Goal: Task Accomplishment & Management: Use online tool/utility

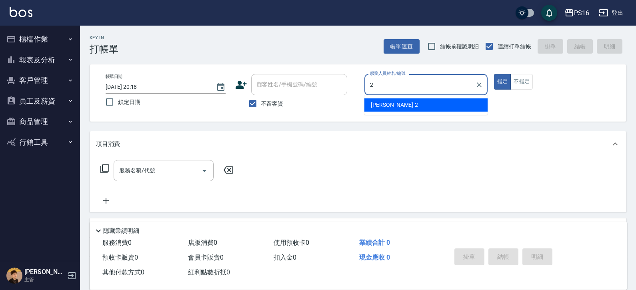
type input "[PERSON_NAME]-2"
type button "true"
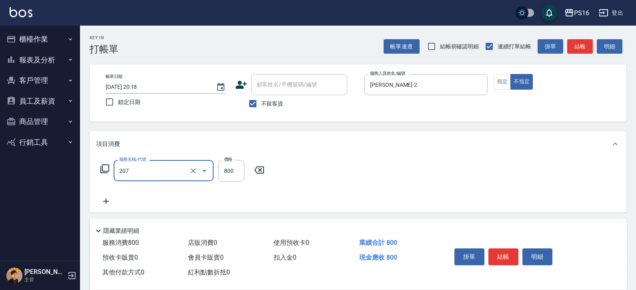
type input "清潔洗(207)"
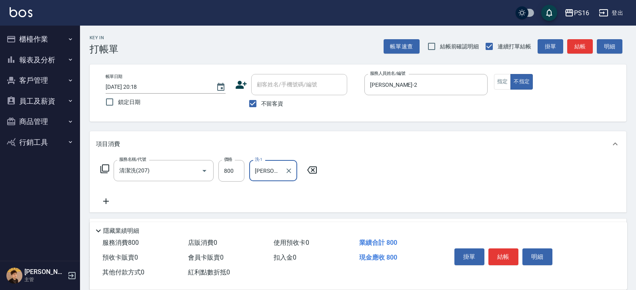
type input "[PERSON_NAME]-28"
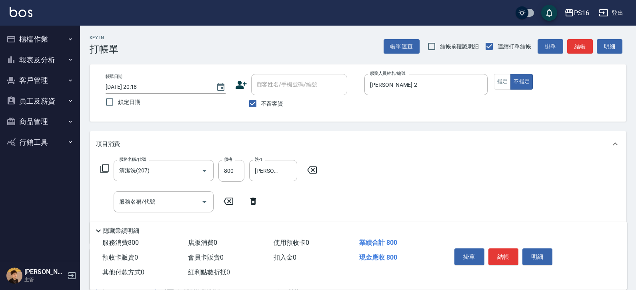
scroll to position [2, 0]
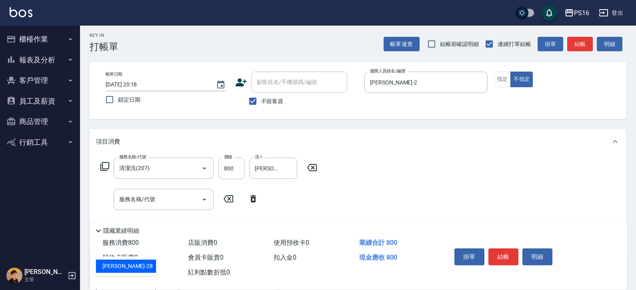
type input "吳梅倩-28"
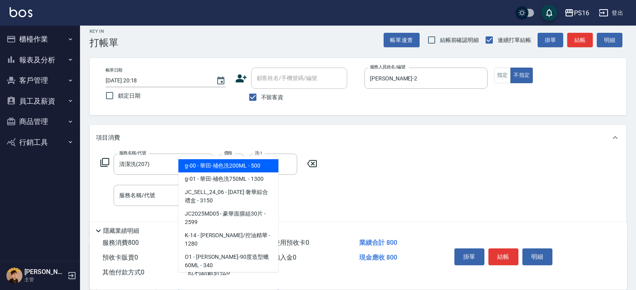
type input "華田-補色洗200ML"
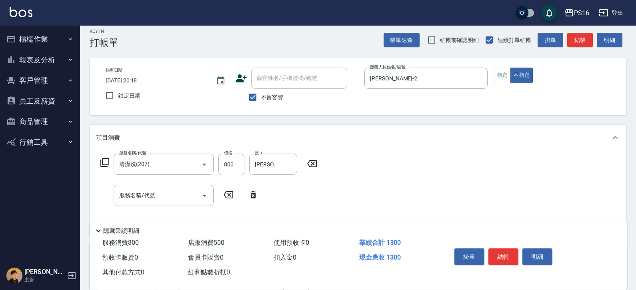
scroll to position [10, 0]
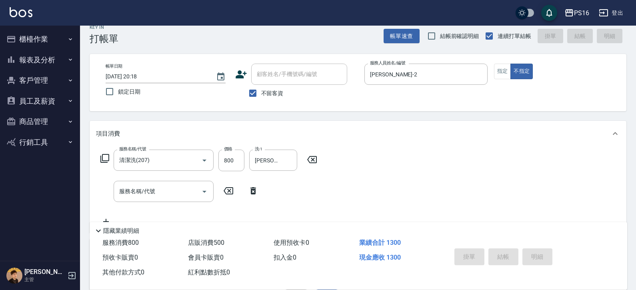
type input "2025/08/12 20:19"
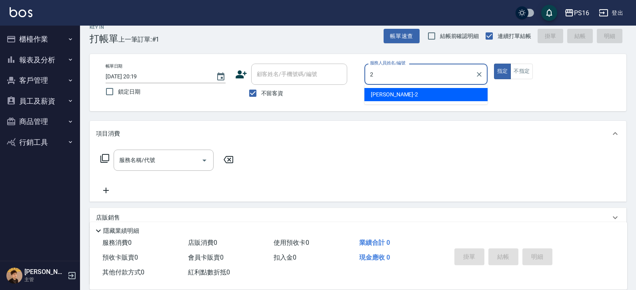
type input "張華涵-2"
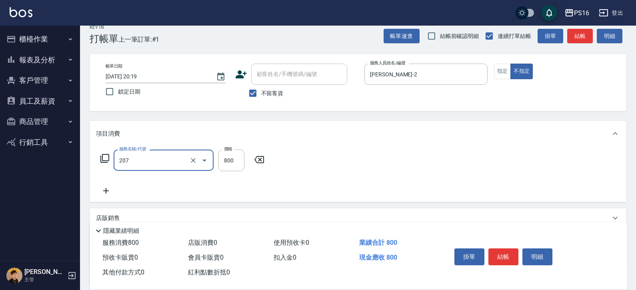
type input "清潔洗(207)"
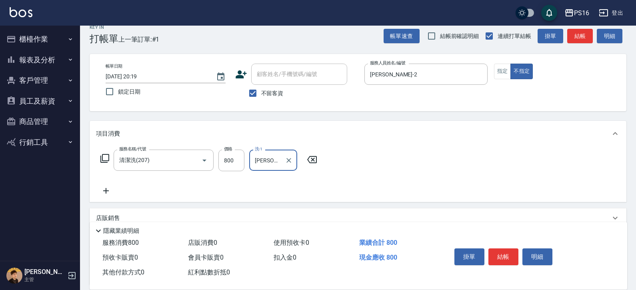
type input "程孜揚-24"
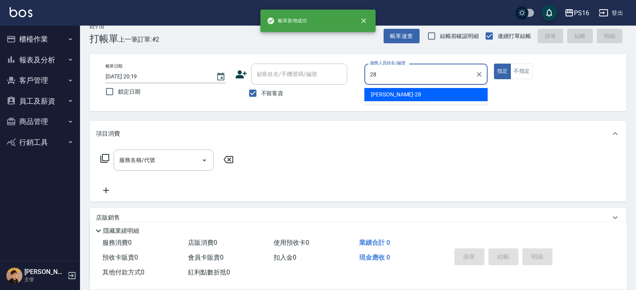
type input "吳梅倩-28"
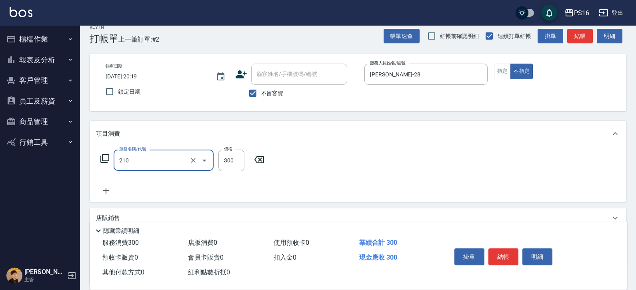
type input "歐娜洗髮精(210)"
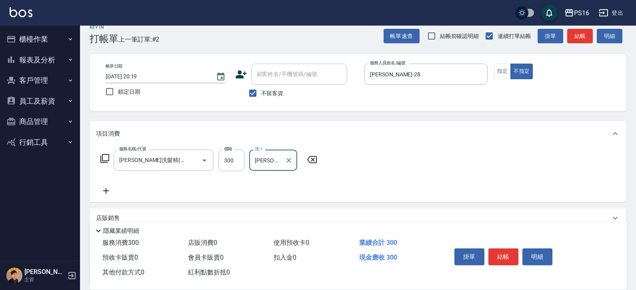
type input "吳梅倩-28"
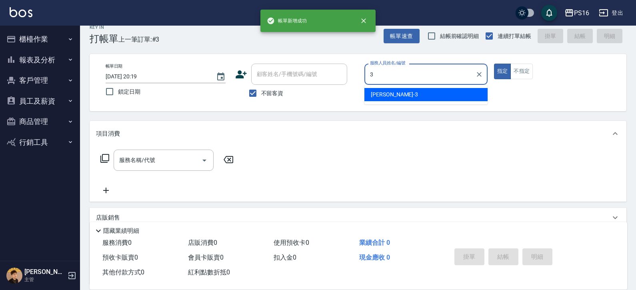
type input "簡伃伶-3"
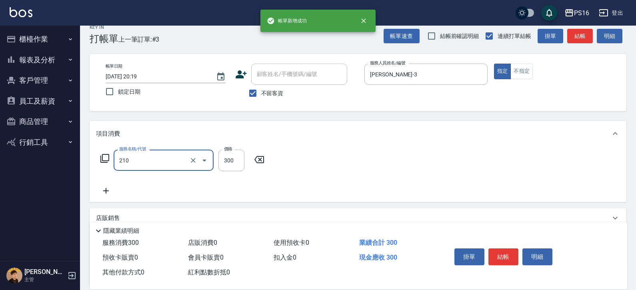
type input "歐娜洗髮精(210)"
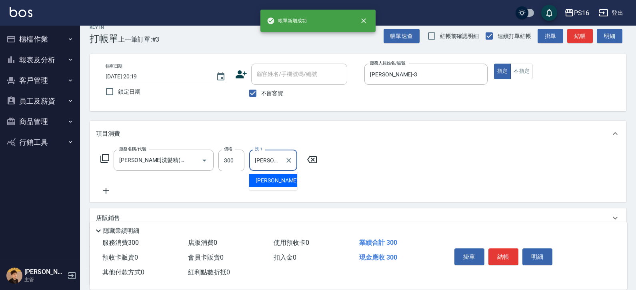
type input "簡伃伶-3"
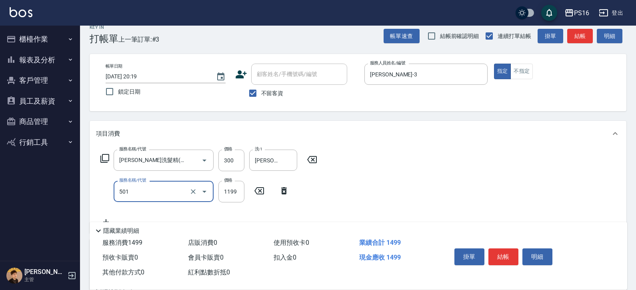
type input "染髮(501)"
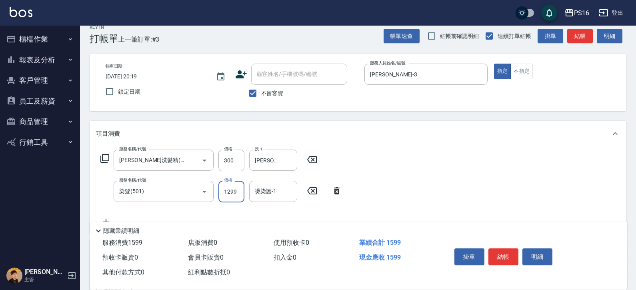
type input "1299"
type input "簡伃伶-3"
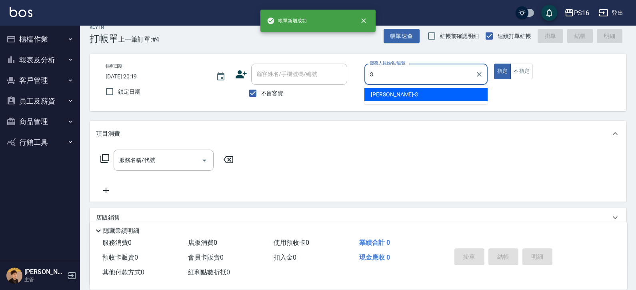
type input "簡伃伶-3"
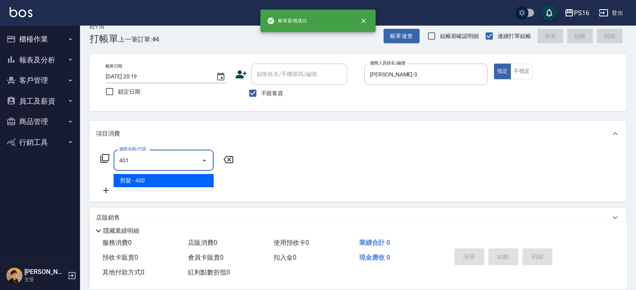
type input "剪髮(401)"
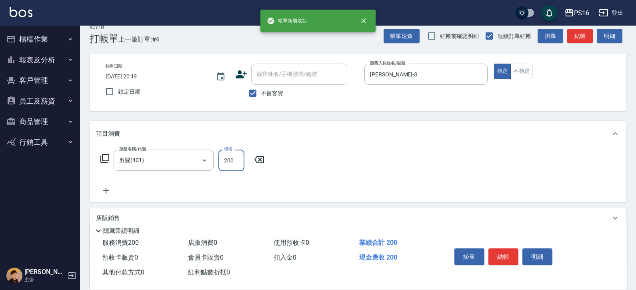
type input "200"
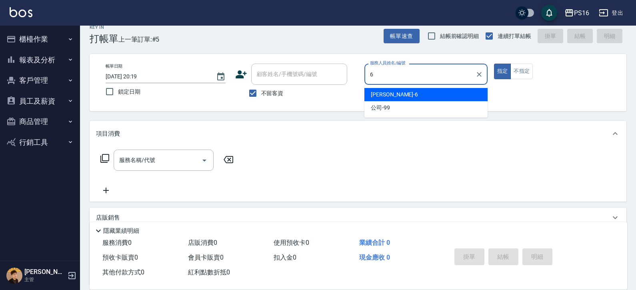
type input "吳俊樺-6"
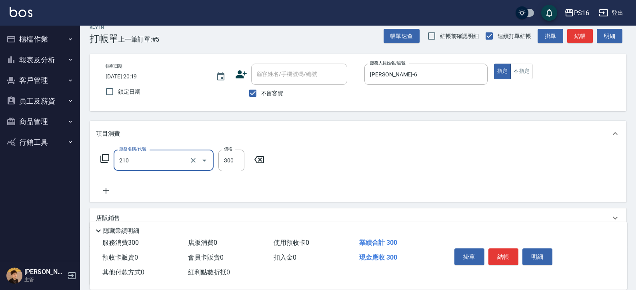
type input "歐娜洗髮精(210)"
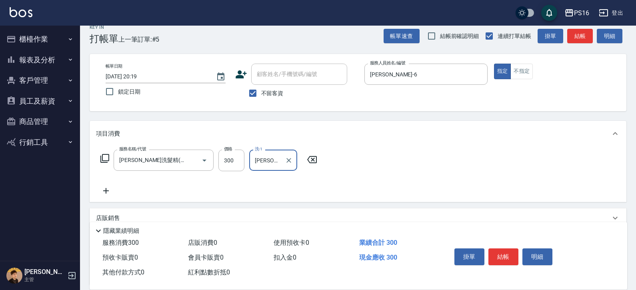
type input "吳梅倩-28"
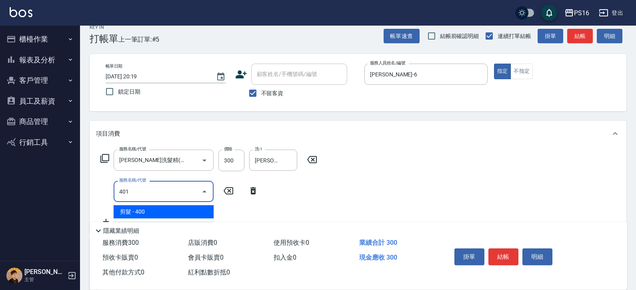
type input "剪髮(401)"
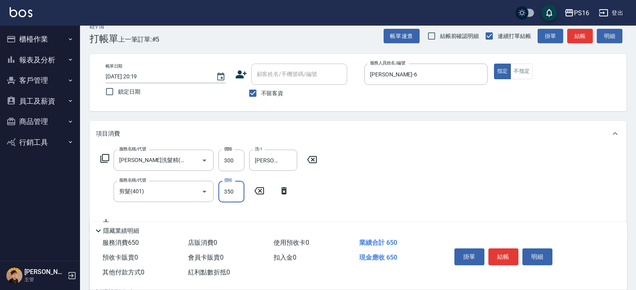
type input "350"
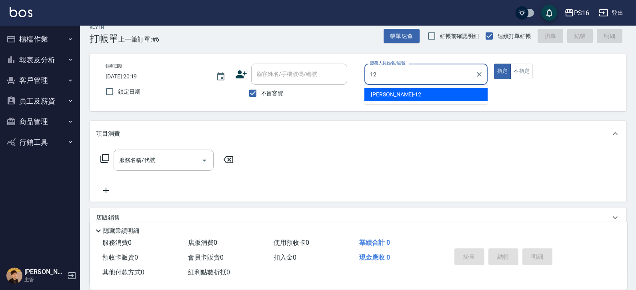
type input "林俞萱-12"
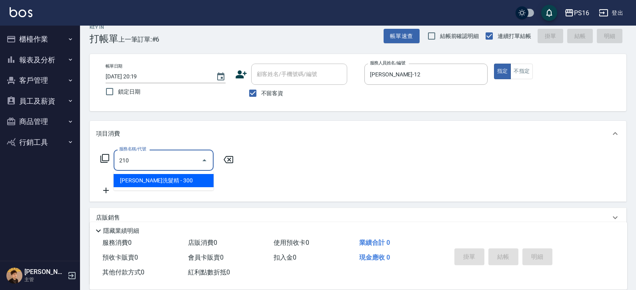
type input "歐娜洗髮精(210)"
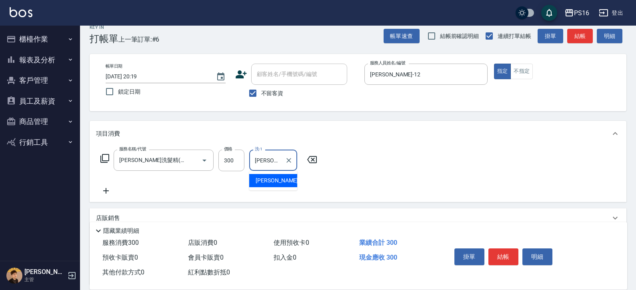
type input "林俞萱-12"
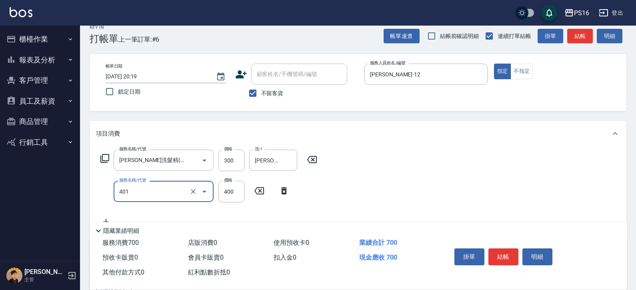
type input "剪髮(401)"
type input "300"
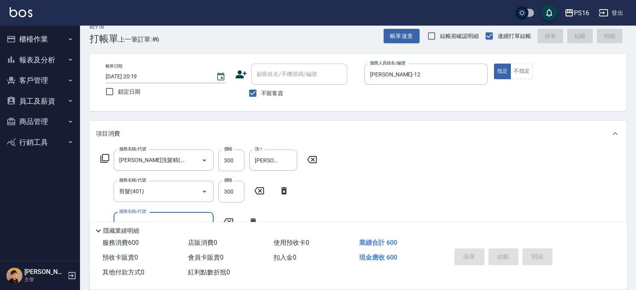
type input "2025/08/12 20:22"
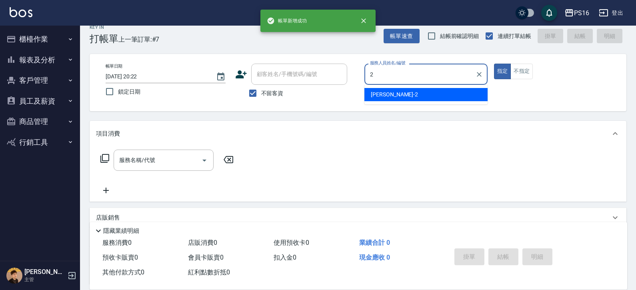
type input "張華涵-2"
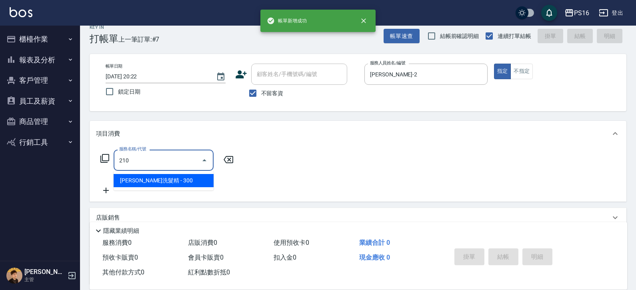
type input "歐娜洗髮精(210)"
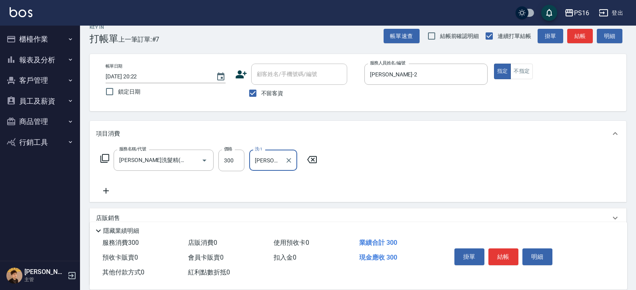
type input "張華涵-2"
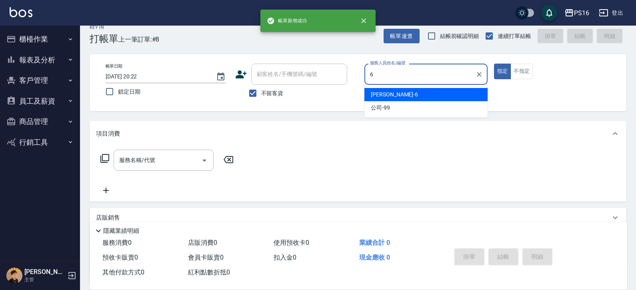
type input "吳俊樺-6"
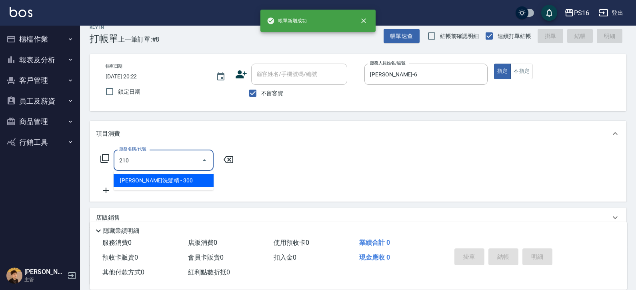
type input "歐娜洗髮精(210)"
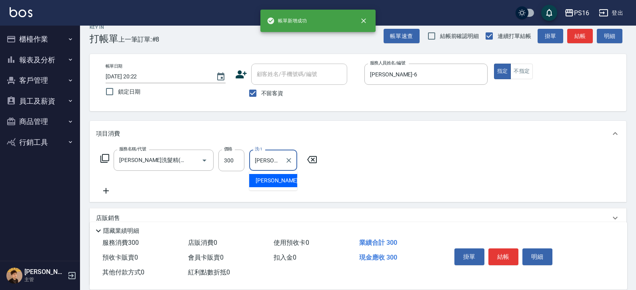
type input "程孜揚-24"
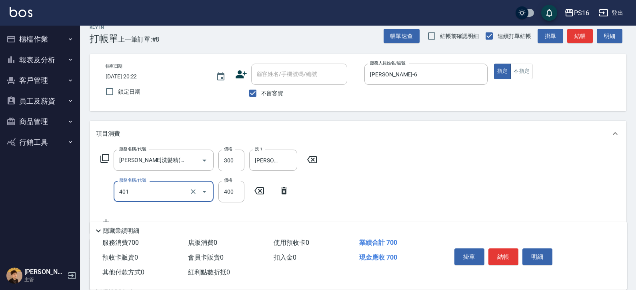
type input "剪髮(401)"
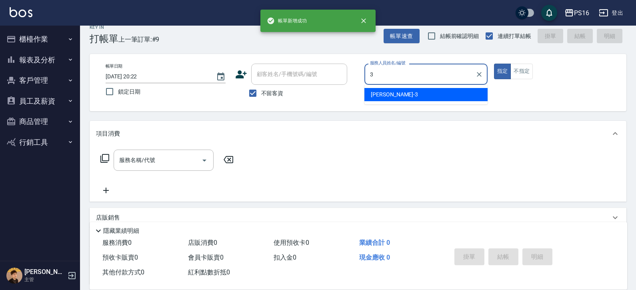
type input "簡伃伶-3"
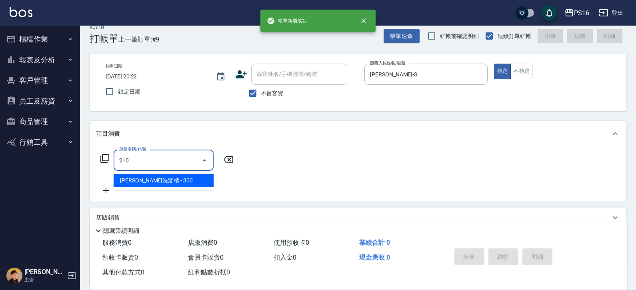
type input "歐娜洗髮精(210)"
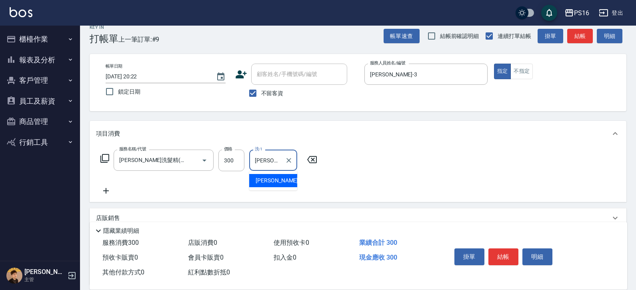
type input "簡伃伶-3"
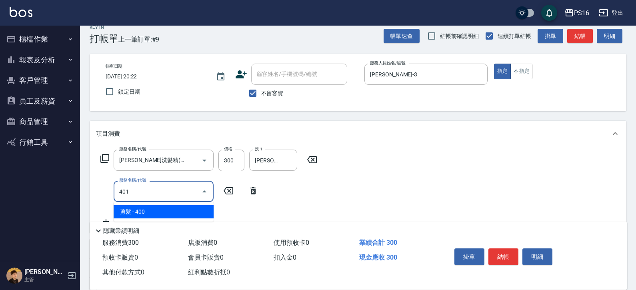
type input "剪髮(401)"
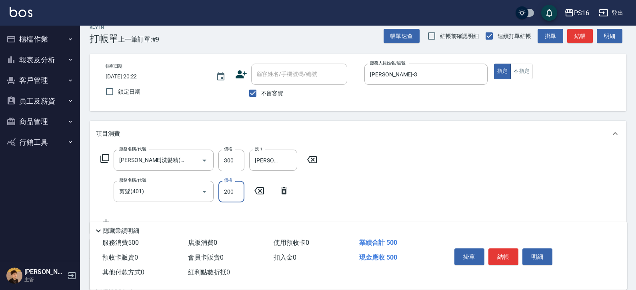
type input "200"
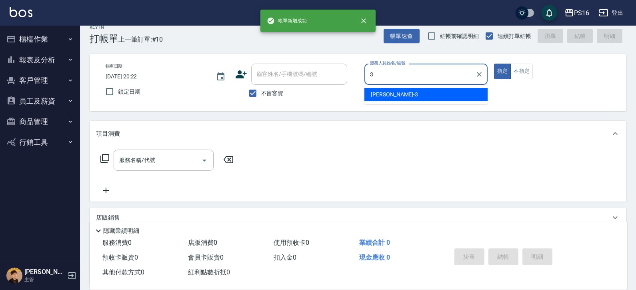
type input "簡伃伶-3"
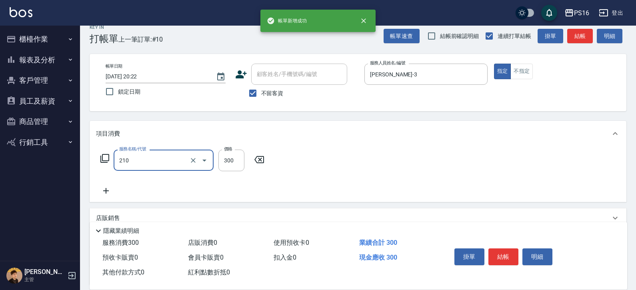
type input "歐娜洗髮精(210)"
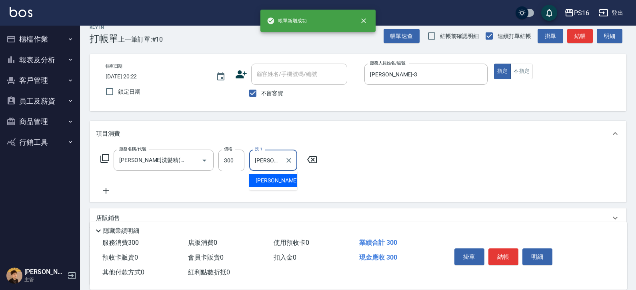
type input "簡伃伶-3"
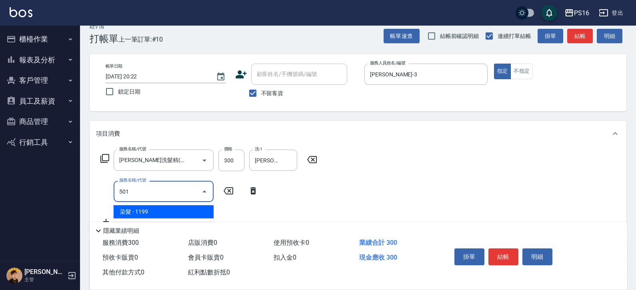
type input "染髮(501)"
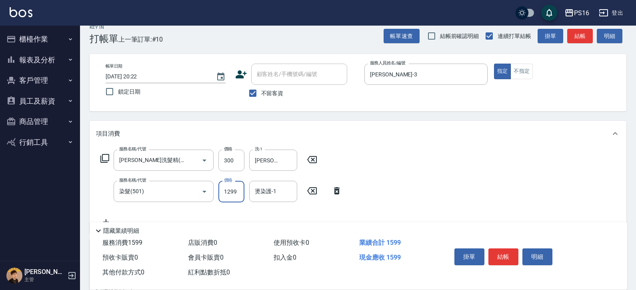
type input "1299"
type input "簡伃伶-3"
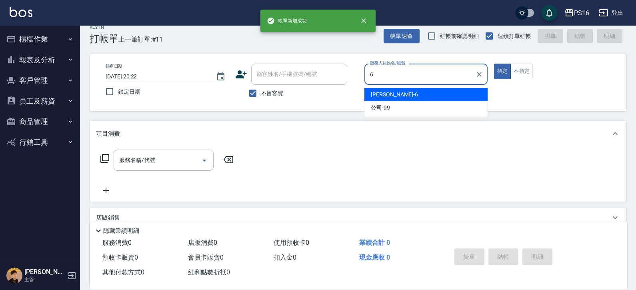
type input "吳俊樺-6"
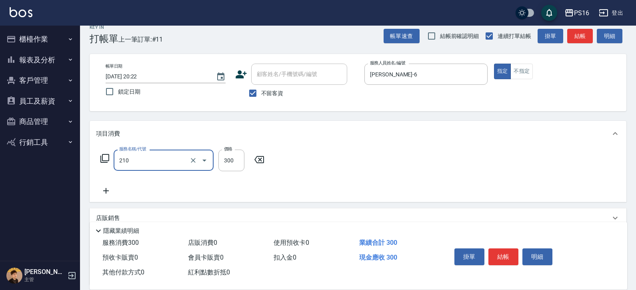
type input "歐娜洗髮精(210)"
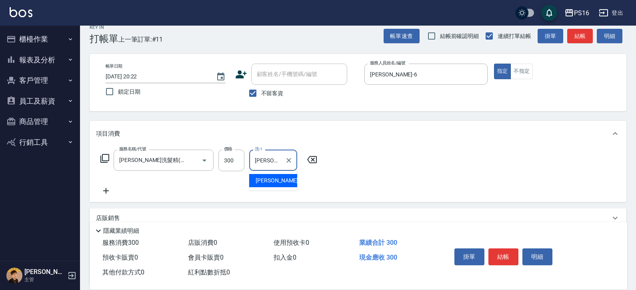
type input "吳梅倩-28"
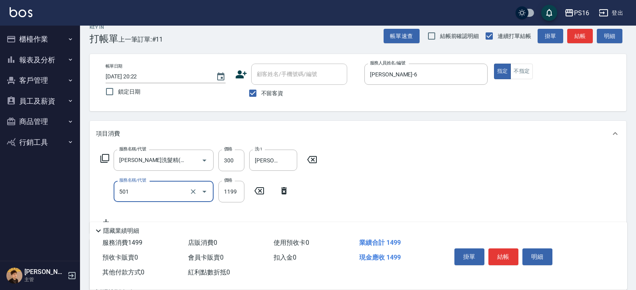
type input "染髮(501)"
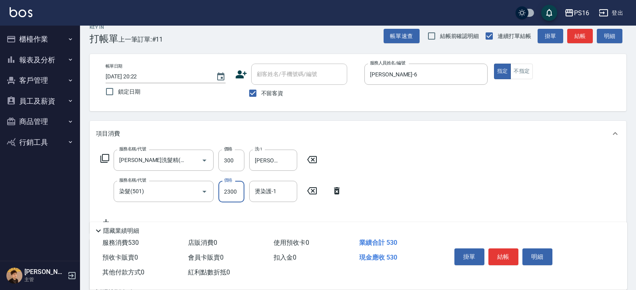
type input "2300"
type input "吳梅倩-28"
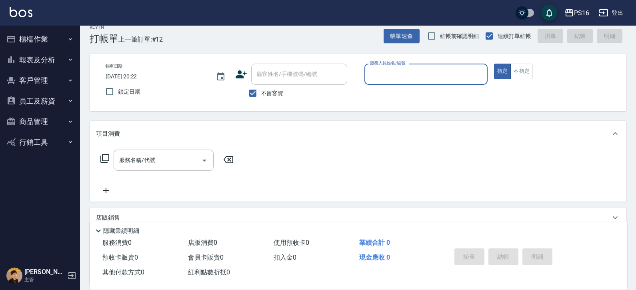
type input "6"
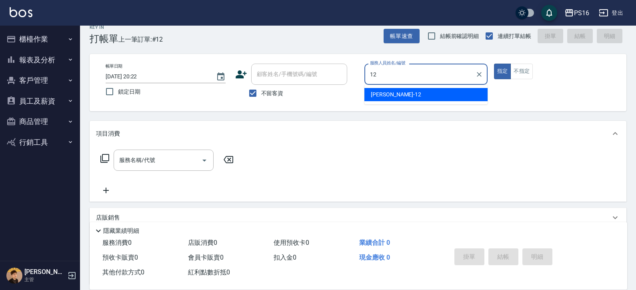
type input "林俞萱-12"
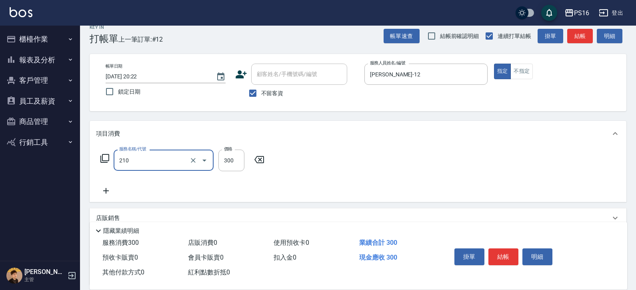
type input "歐娜洗髮精(210)"
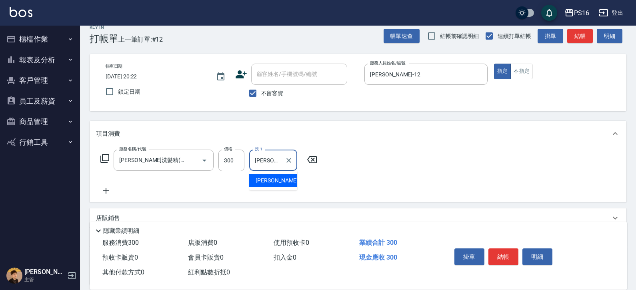
type input "程孜揚-24"
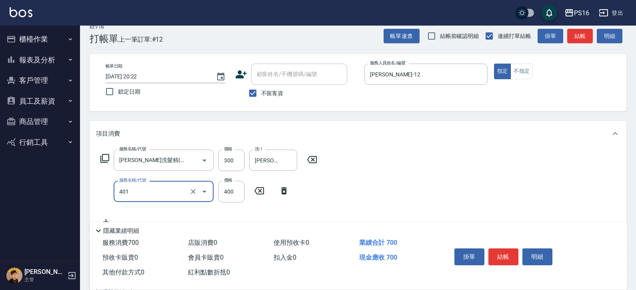
type input "剪髮(401)"
type input "270"
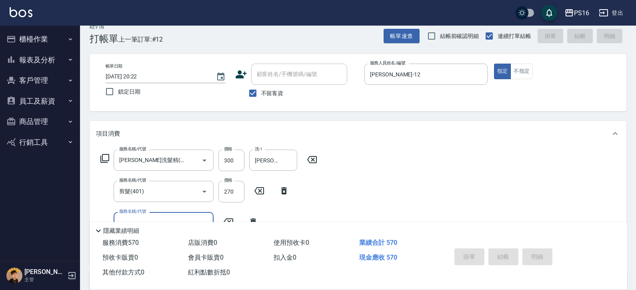
type input "2025/08/12 20:23"
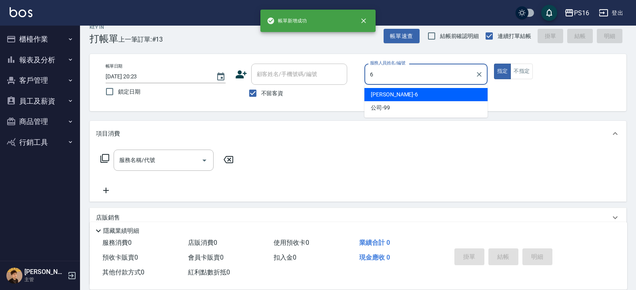
type input "吳俊樺-6"
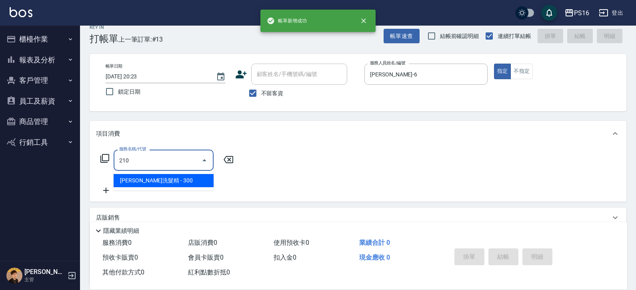
type input "歐娜洗髮精(210)"
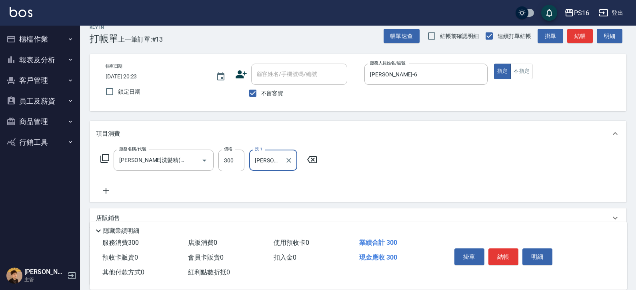
type input "程孜揚-24"
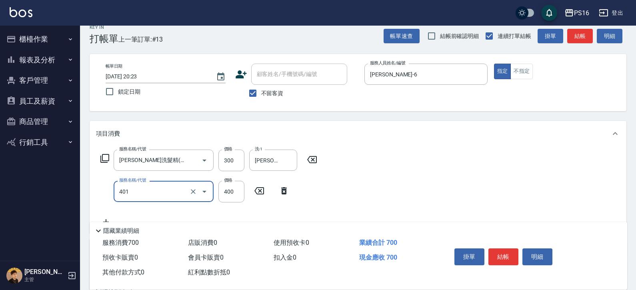
type input "剪髮(401)"
type input "350"
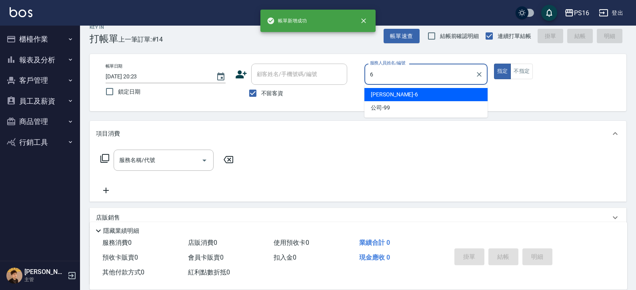
type input "吳俊樺-6"
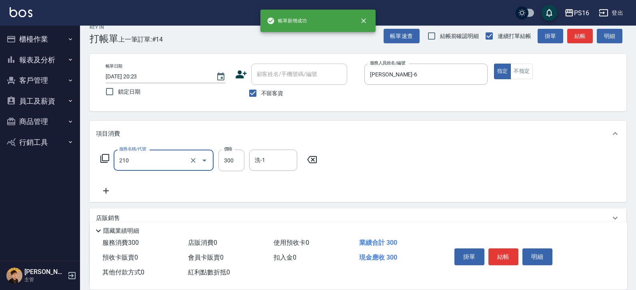
type input "歐娜洗髮精(210)"
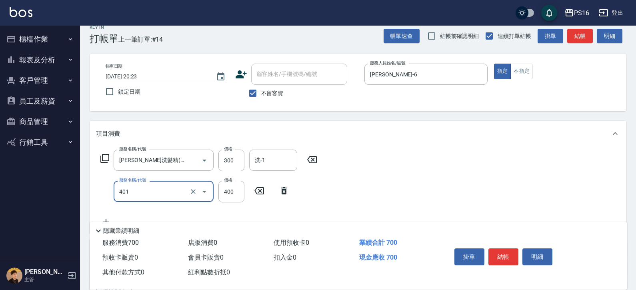
type input "剪髮(401)"
type input "350"
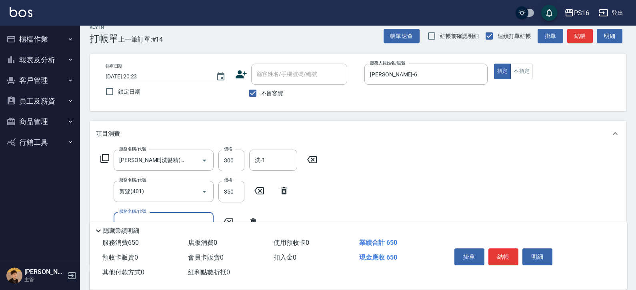
click at [262, 158] on div "洗-1 洗-1" at bounding box center [273, 160] width 48 height 21
type input "程孜揚-24"
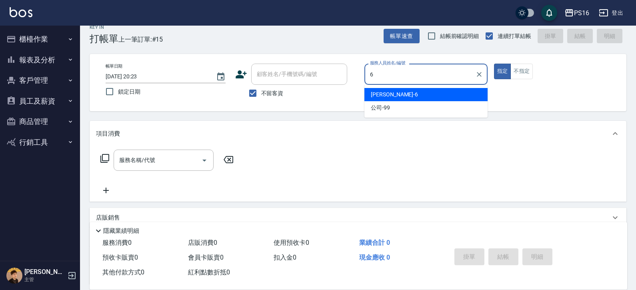
type input "吳俊樺-6"
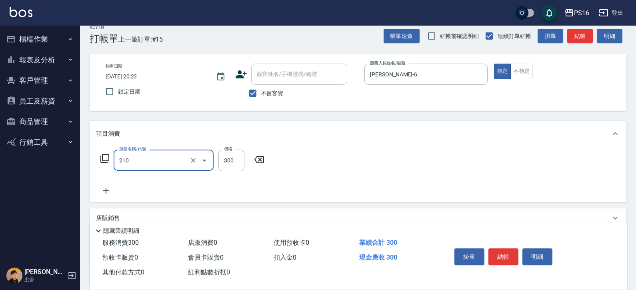
type input "歐娜洗髮精(210)"
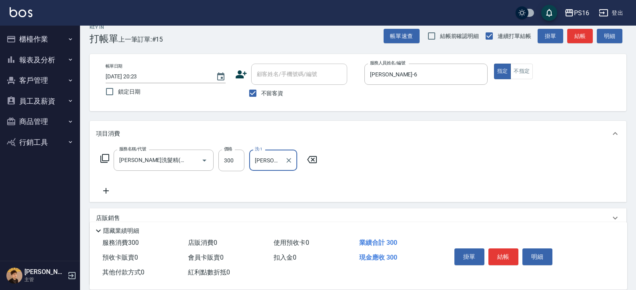
type input "吳梅倩-28"
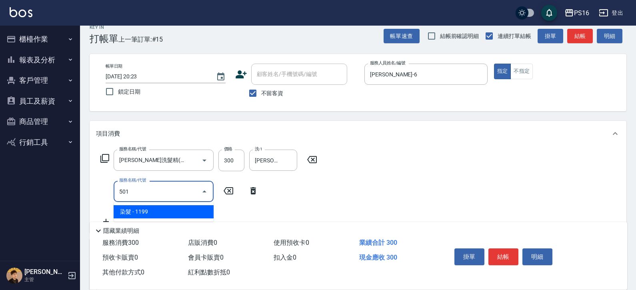
type input "染髮(501)"
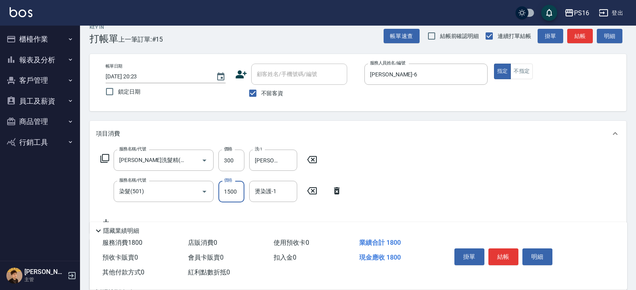
type input "1500"
type input "吳梅倩-28"
type input "染髮(501)"
type input "1200"
type input "吳梅倩-28"
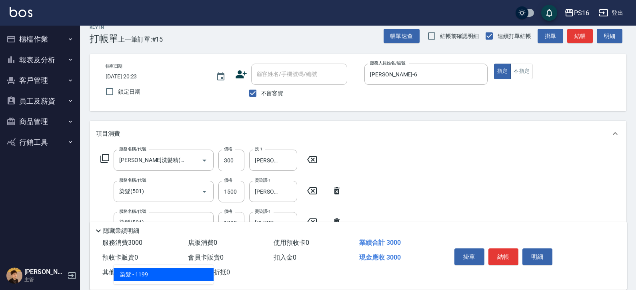
type input "染髮(501)"
type input "1200"
type input "吳梅倩-28"
drag, startPoint x: 223, startPoint y: 185, endPoint x: 229, endPoint y: 188, distance: 6.6
click at [224, 185] on input "1500" at bounding box center [231, 192] width 26 height 22
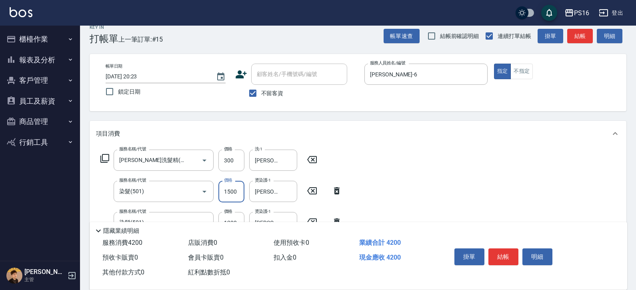
click at [230, 188] on input "1500" at bounding box center [231, 192] width 26 height 22
type input "1300"
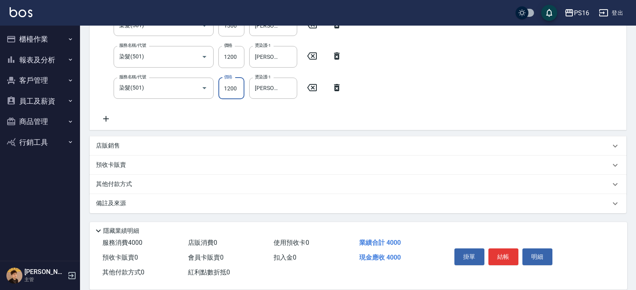
scroll to position [160, 0]
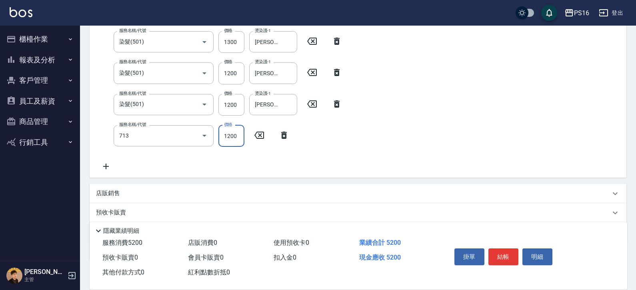
type input "水樣結構式1200(713)"
type input "840"
type input "吳梅倩-28"
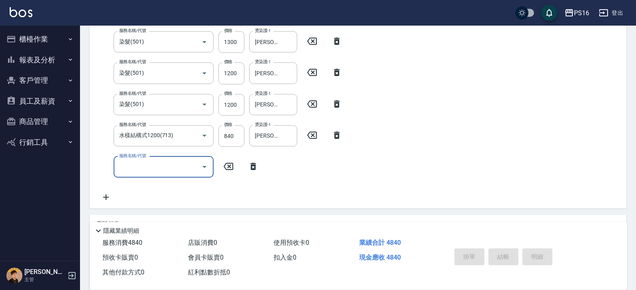
type input "2025/08/12 20:24"
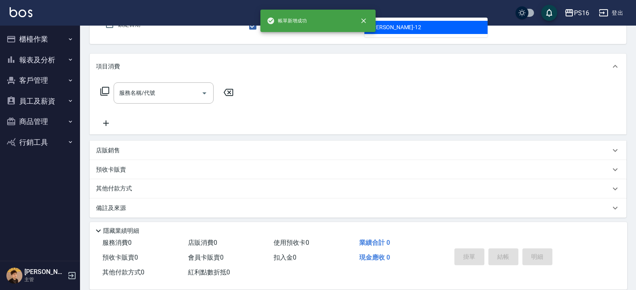
type input "林俞萱-12"
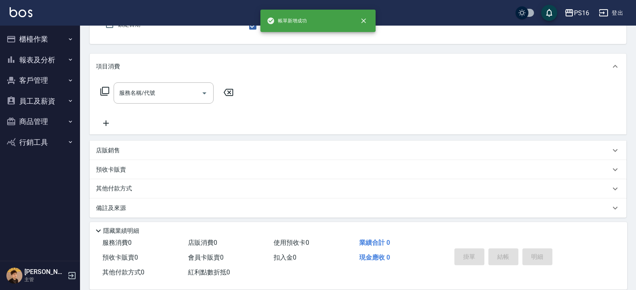
scroll to position [74, 0]
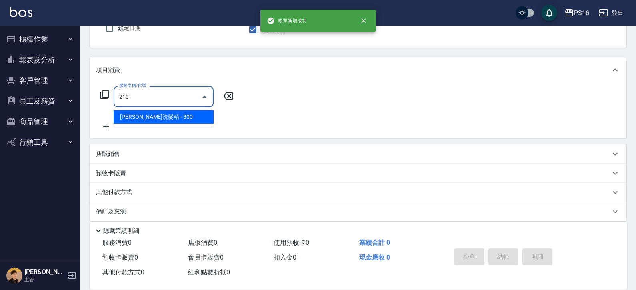
type input "歐娜洗髮精(210)"
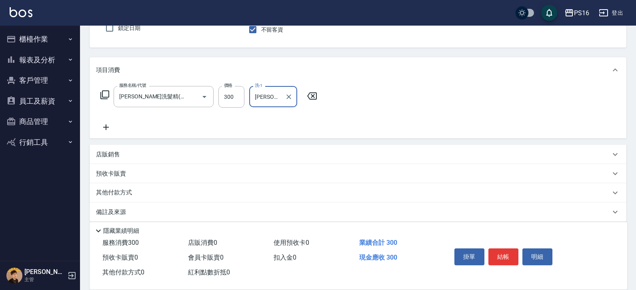
type input "程孜揚-24"
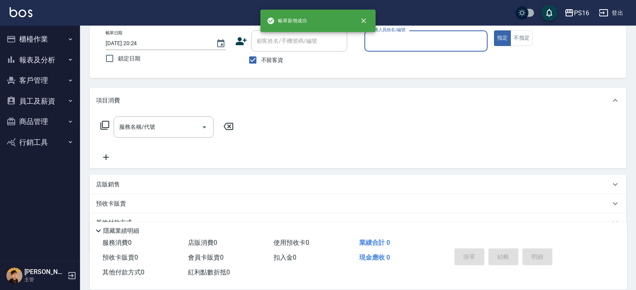
scroll to position [35, 0]
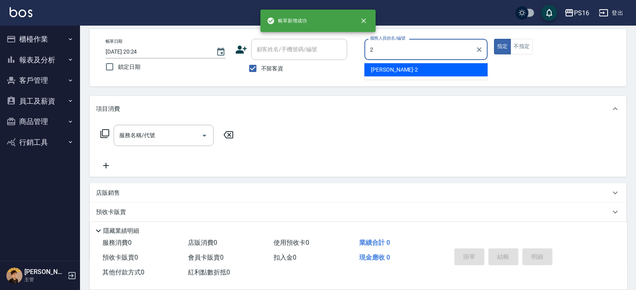
type input "張華涵-2"
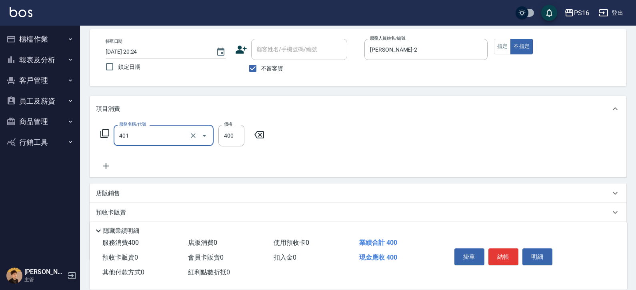
type input "剪髮(401)"
type input "150"
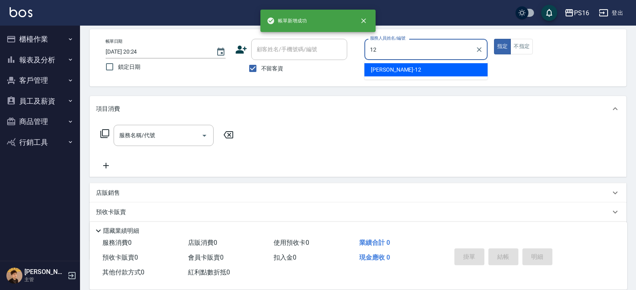
type input "林俞萱-12"
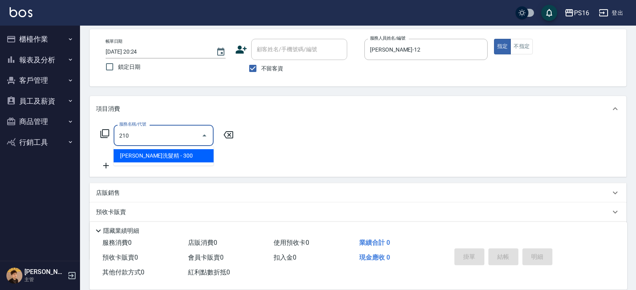
type input "歐娜洗髮精(210)"
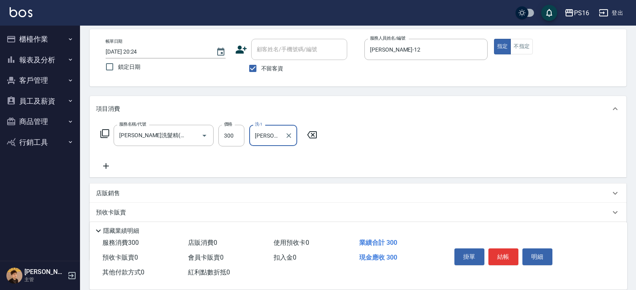
type input "林俞萱-12"
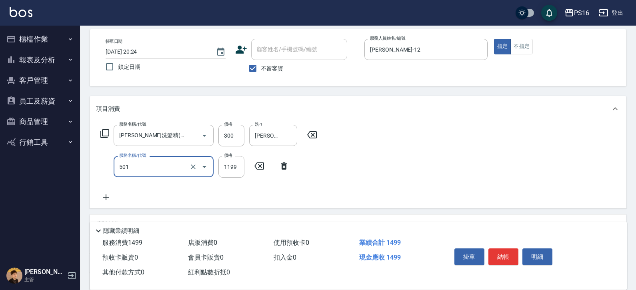
type input "染髮(501)"
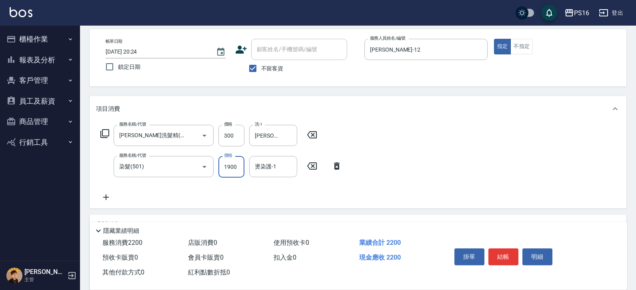
type input "1900"
type input "林俞萱-12"
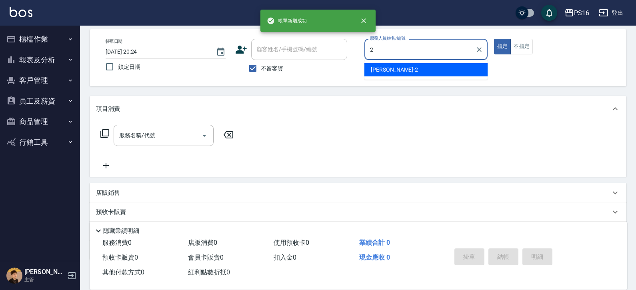
type input "張華涵-2"
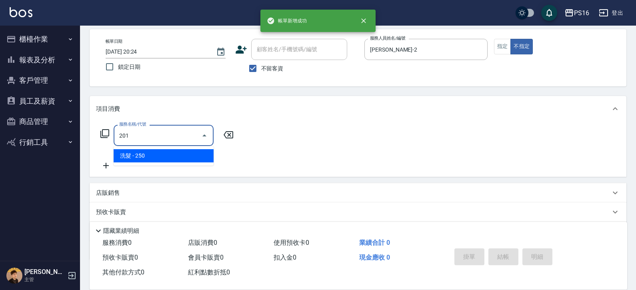
type input "洗髮(201)"
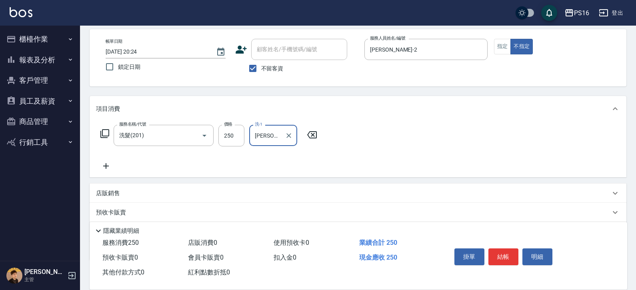
type input "張華涵-2"
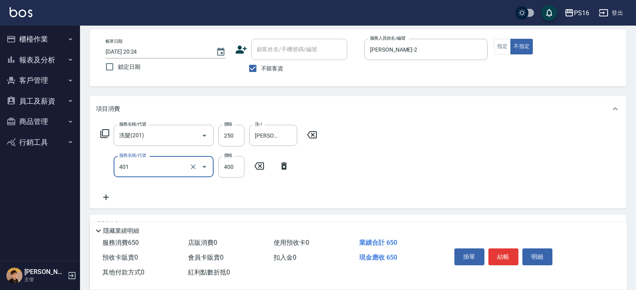
type input "剪髮(401)"
type input "150"
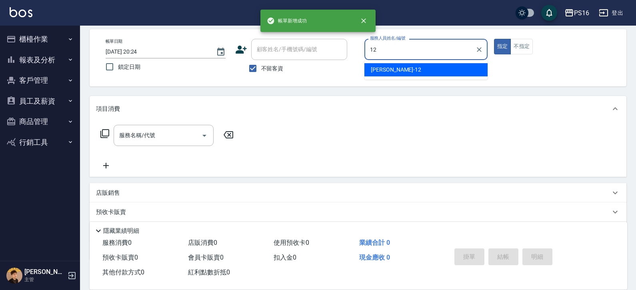
type input "林俞萱-12"
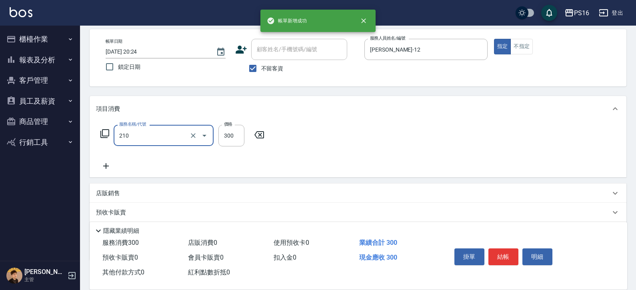
type input "歐娜洗髮精(210)"
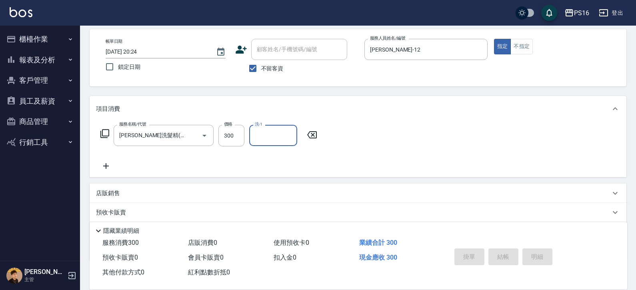
type input "2025/08/12 20:25"
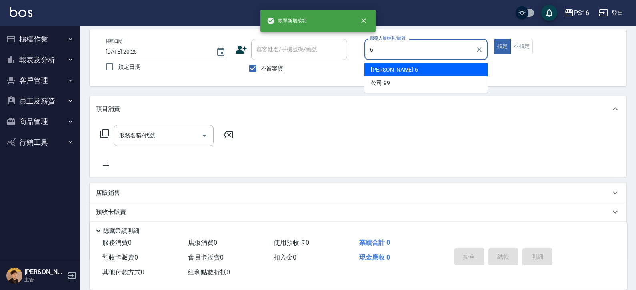
type input "吳俊樺-6"
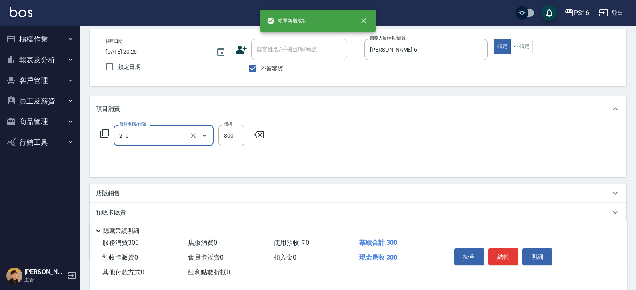
type input "歐娜洗髮精(210)"
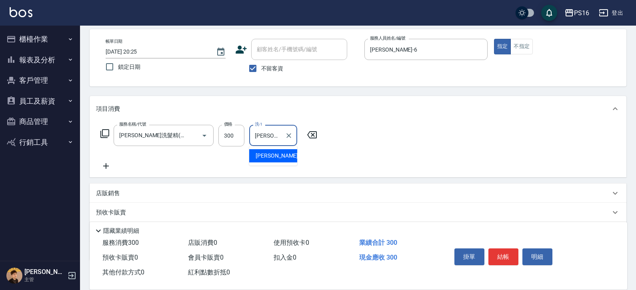
type input "程孜揚-24"
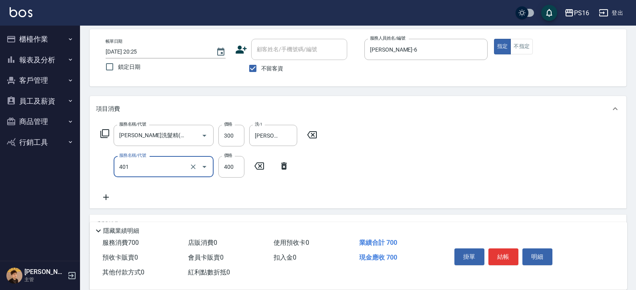
type input "剪髮(401)"
type input "350"
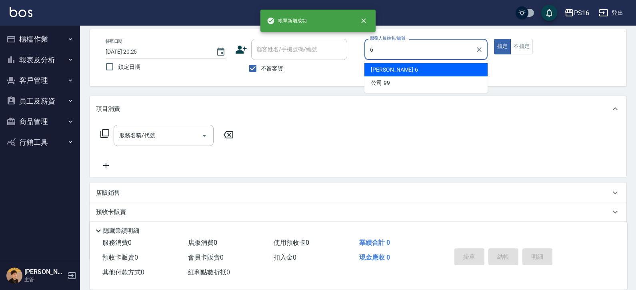
type input "吳俊樺-6"
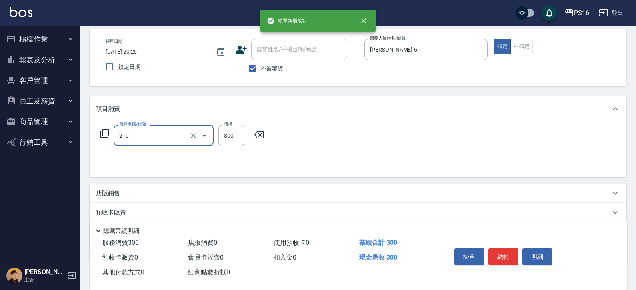
type input "歐娜洗髮精(210)"
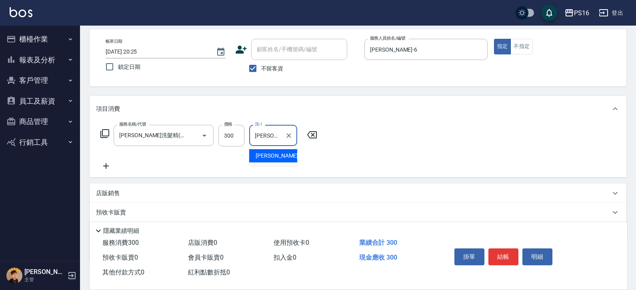
type input "程孜揚-24"
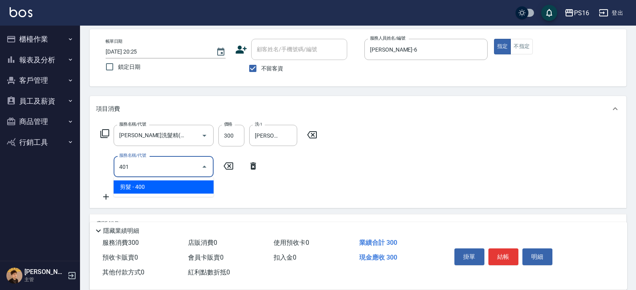
type input "剪髮(401)"
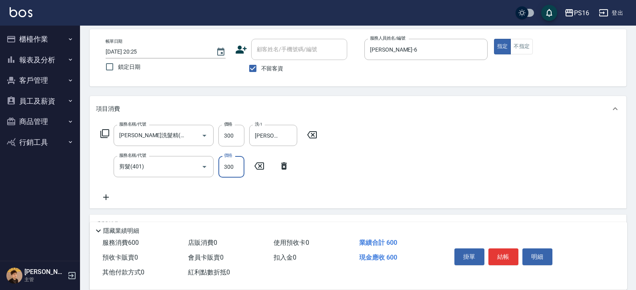
type input "300"
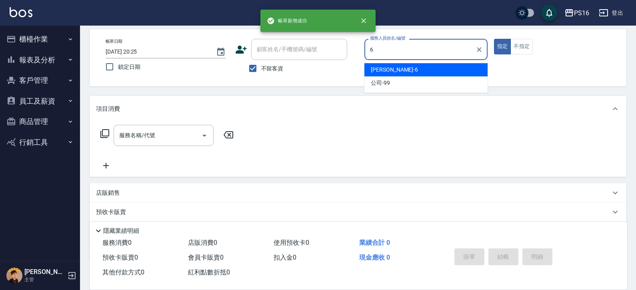
type input "吳俊樺-6"
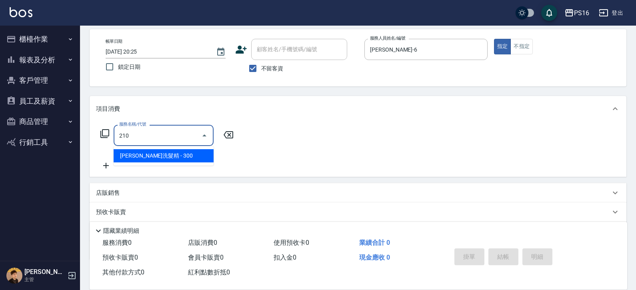
type input "歐娜洗髮精(210)"
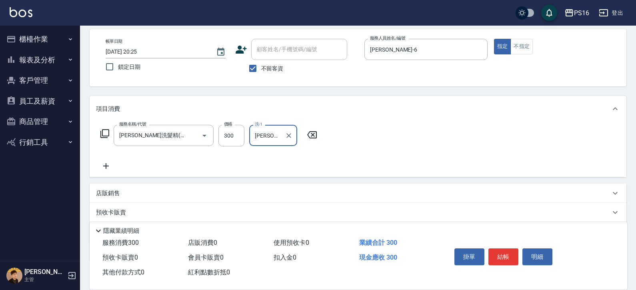
type input "程孜揚-24"
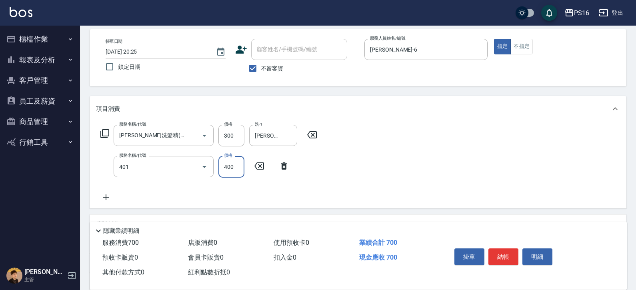
type input "剪髮(401)"
type input "350"
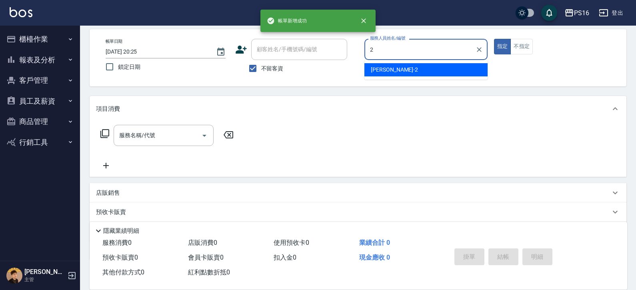
type input "張華涵-2"
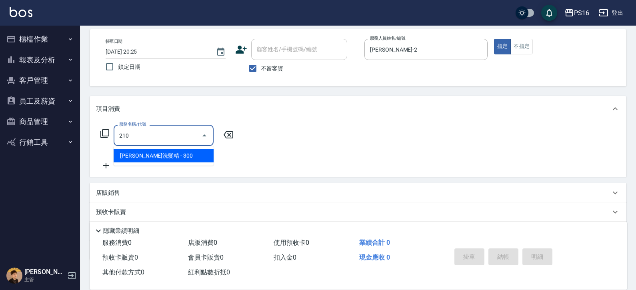
type input "歐娜洗髮精(210)"
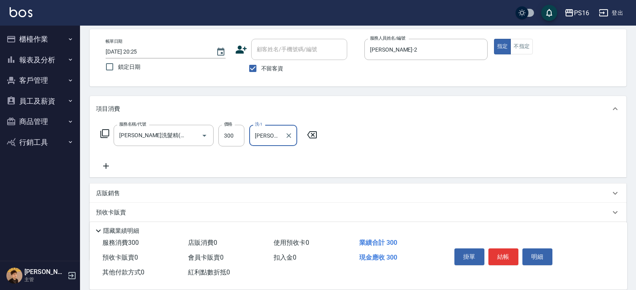
type input "張華涵-2"
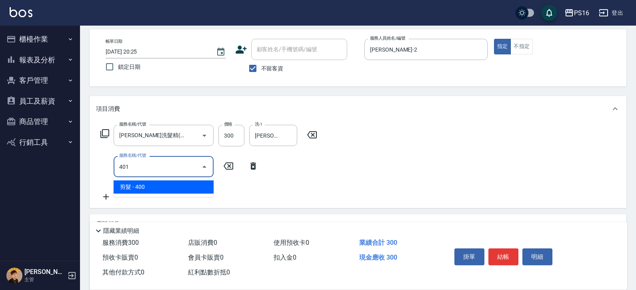
type input "剪髮(401)"
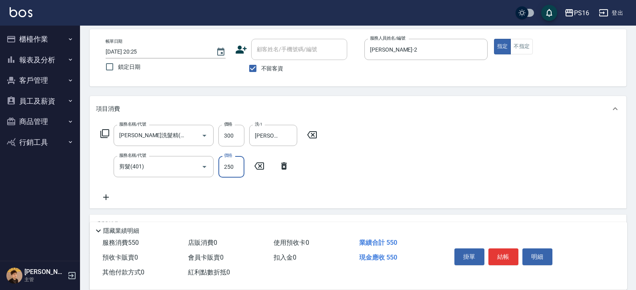
type input "250"
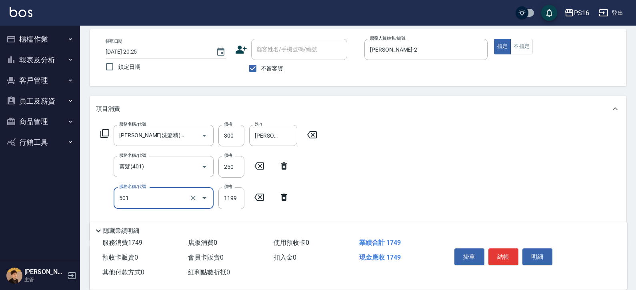
type input "染髮(501)"
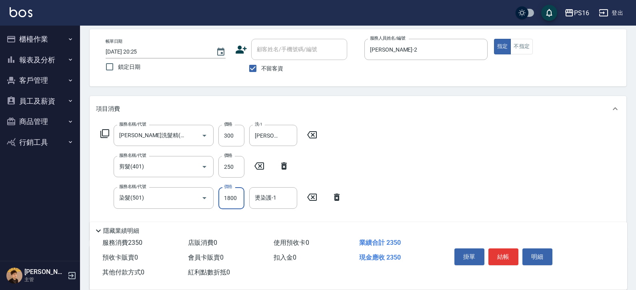
type input "1800"
type input "張華涵-2"
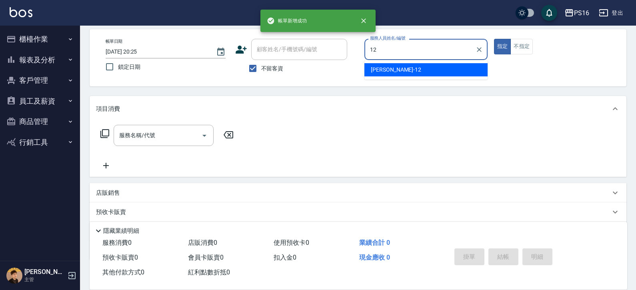
type input "林俞萱-12"
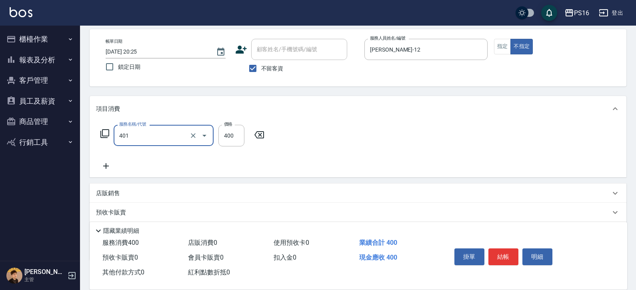
type input "剪髮(401)"
type input "200"
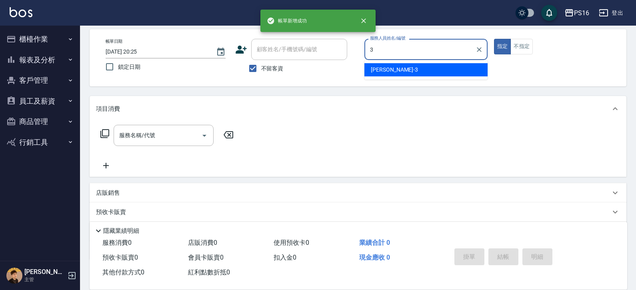
type input "簡伃伶-3"
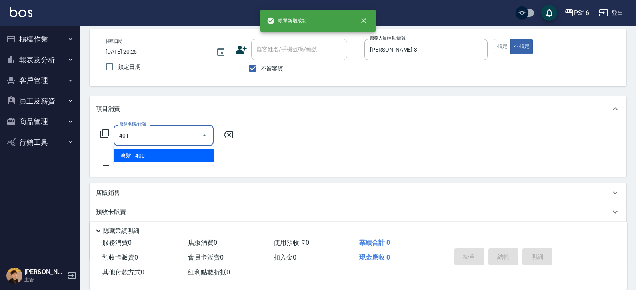
type input "剪髮(401)"
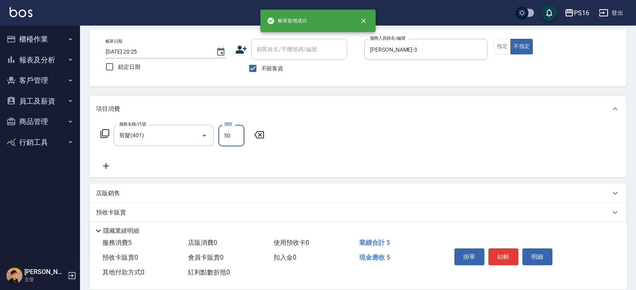
type input "50"
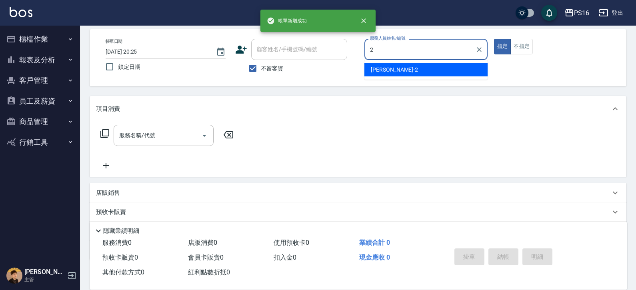
type input "張華涵-2"
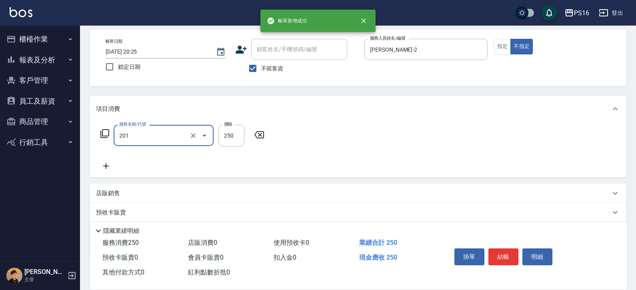
type input "洗髮(201)"
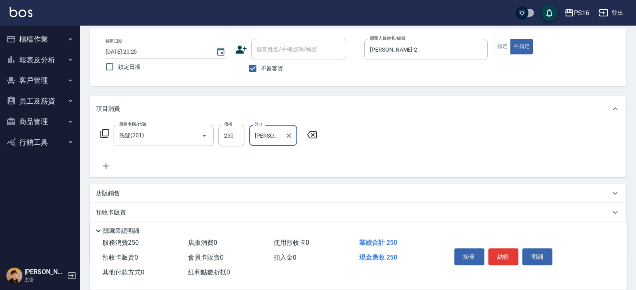
type input "程孜揚-24"
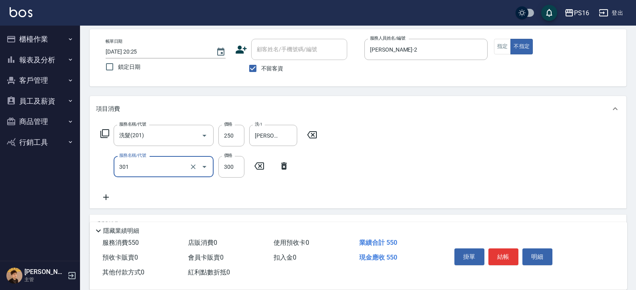
type input "補燙599以下(301)"
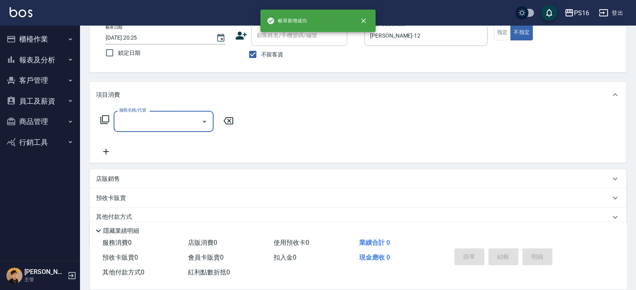
scroll to position [51, 0]
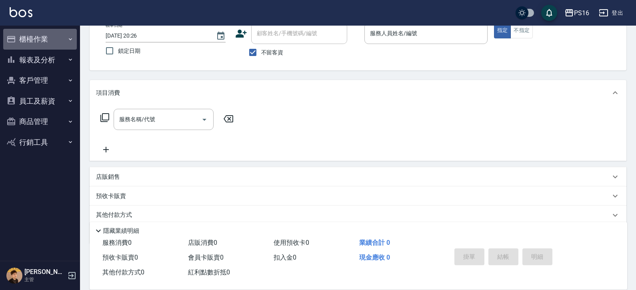
click at [65, 37] on button "櫃檯作業" at bounding box center [40, 39] width 74 height 21
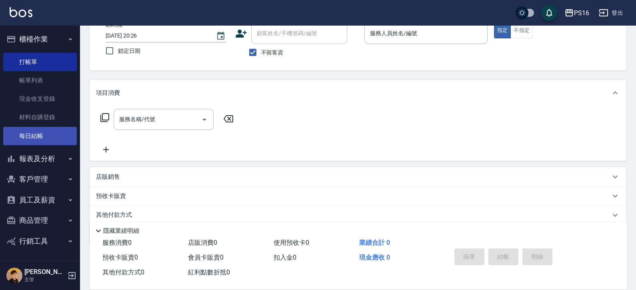
drag, startPoint x: 41, startPoint y: 143, endPoint x: 37, endPoint y: 140, distance: 5.4
click at [41, 143] on link "每日結帳" at bounding box center [40, 136] width 74 height 18
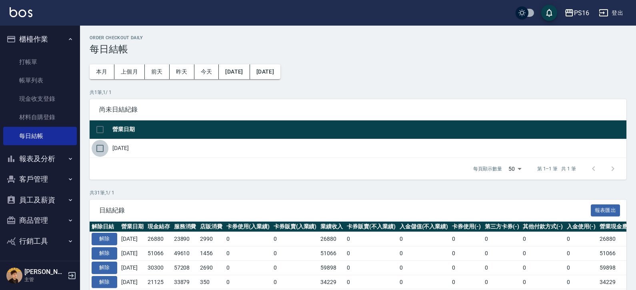
click at [100, 140] on input "checkbox" at bounding box center [100, 148] width 17 height 17
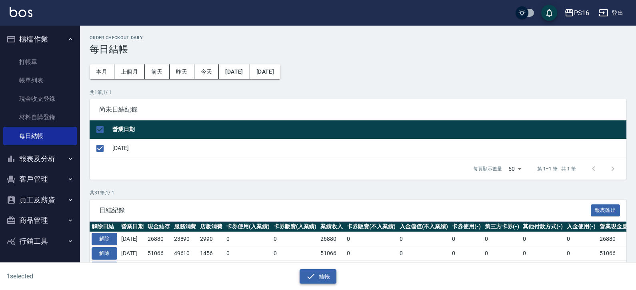
click at [319, 238] on button "結帳" at bounding box center [318, 276] width 37 height 15
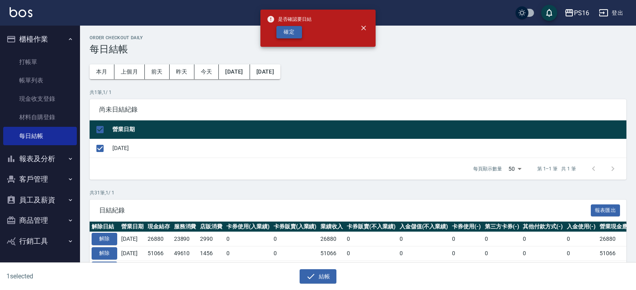
click at [278, 35] on button "確定" at bounding box center [289, 32] width 26 height 12
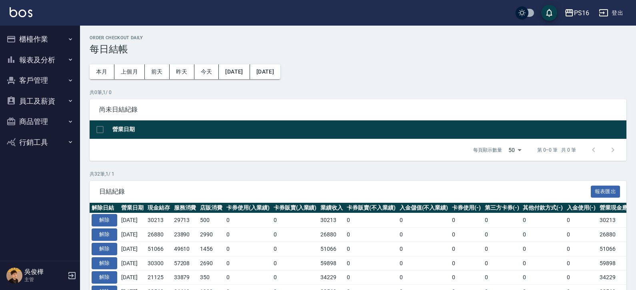
click at [46, 58] on button "報表及分析" at bounding box center [40, 60] width 74 height 21
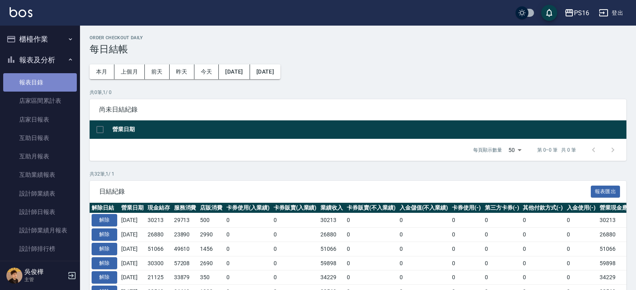
click at [51, 82] on link "報表目錄" at bounding box center [40, 82] width 74 height 18
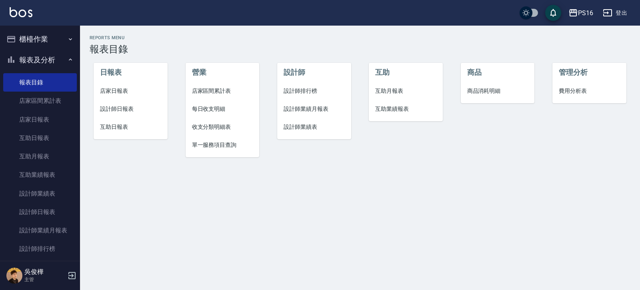
click at [115, 124] on span "互助日報表" at bounding box center [130, 127] width 61 height 8
click at [119, 107] on span "設計師日報表" at bounding box center [130, 109] width 61 height 8
click at [120, 90] on span "店家日報表" at bounding box center [130, 91] width 61 height 8
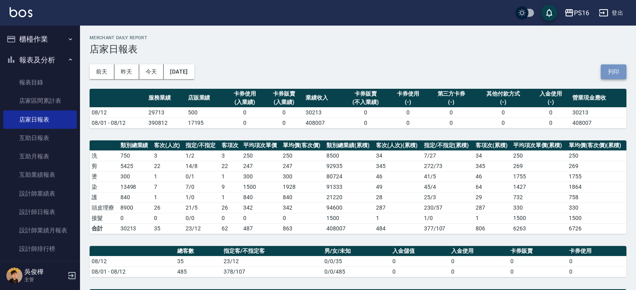
click at [614, 68] on button "列印" at bounding box center [614, 71] width 26 height 15
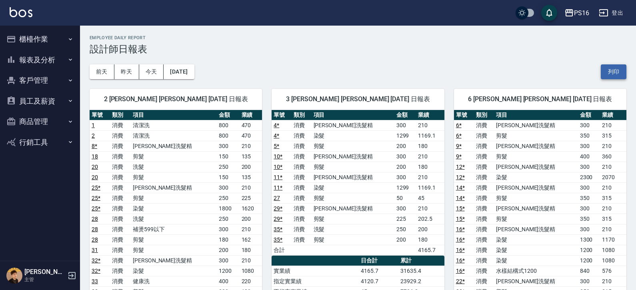
click at [618, 66] on button "列印" at bounding box center [614, 71] width 26 height 15
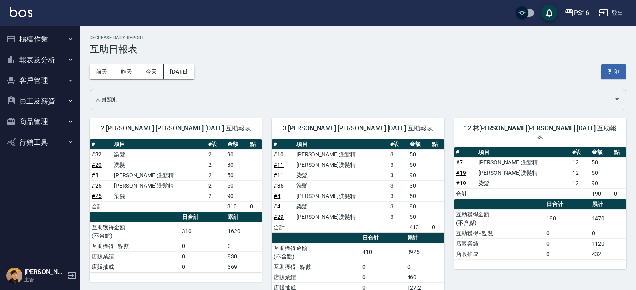
click at [598, 98] on input "人員類別" at bounding box center [352, 99] width 518 height 14
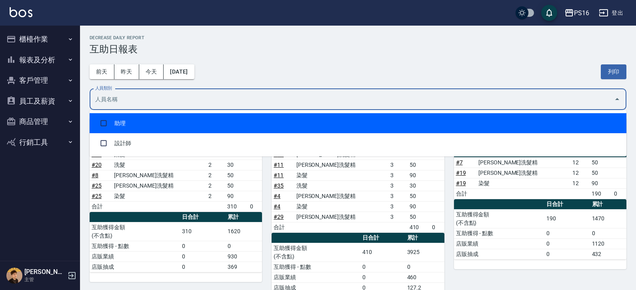
click at [510, 116] on li "助理" at bounding box center [358, 123] width 537 height 20
checkbox input "true"
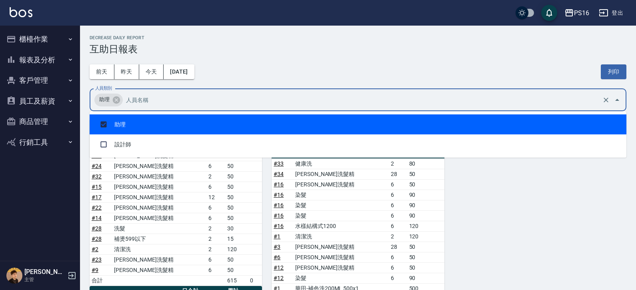
drag, startPoint x: 612, startPoint y: 71, endPoint x: 476, endPoint y: 218, distance: 200.7
click at [612, 71] on button "列印" at bounding box center [614, 71] width 26 height 15
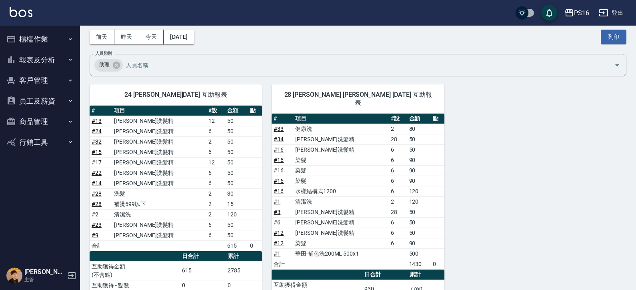
scroll to position [41, 0]
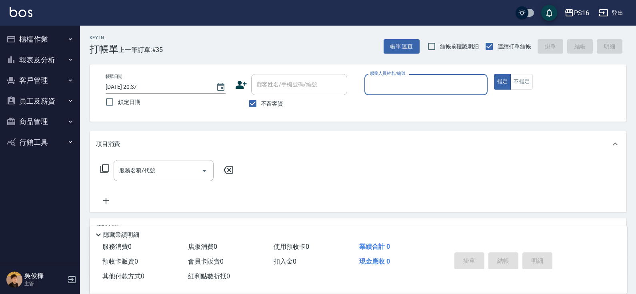
drag, startPoint x: 0, startPoint y: 0, endPoint x: 42, endPoint y: 96, distance: 104.4
click at [42, 96] on button "員工及薪資" at bounding box center [40, 101] width 74 height 21
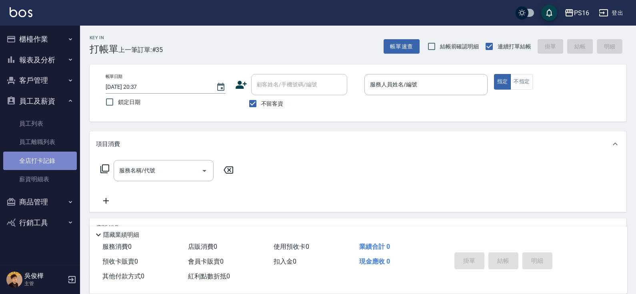
click at [56, 159] on link "全店打卡記錄" at bounding box center [40, 161] width 74 height 18
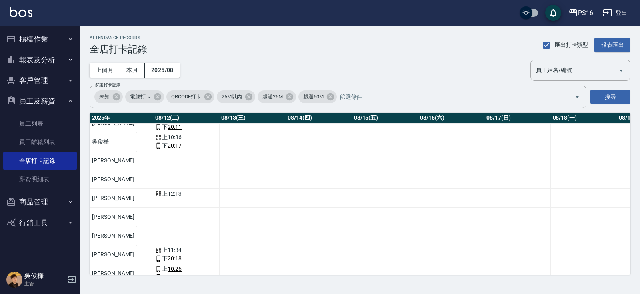
scroll to position [42, 808]
